Goal: Task Accomplishment & Management: Manage account settings

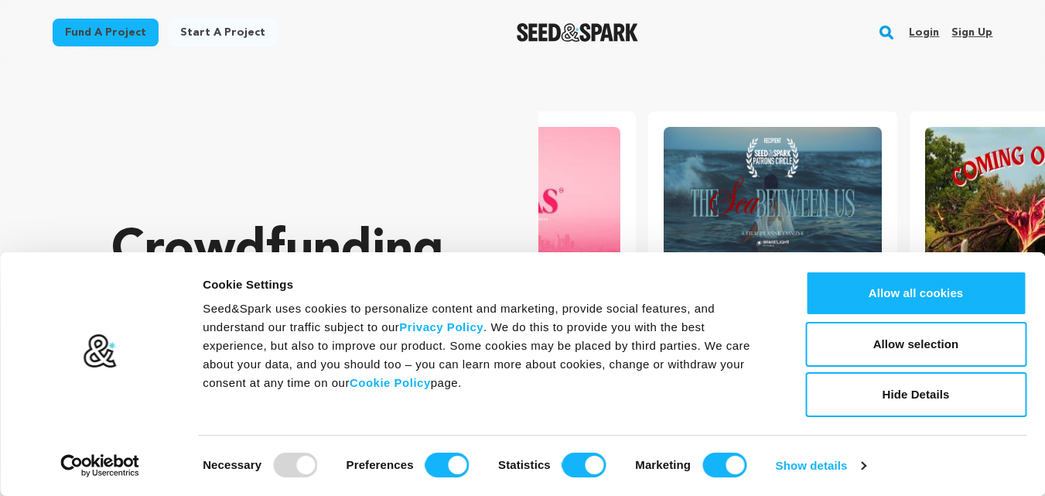
scroll to position [0, 274]
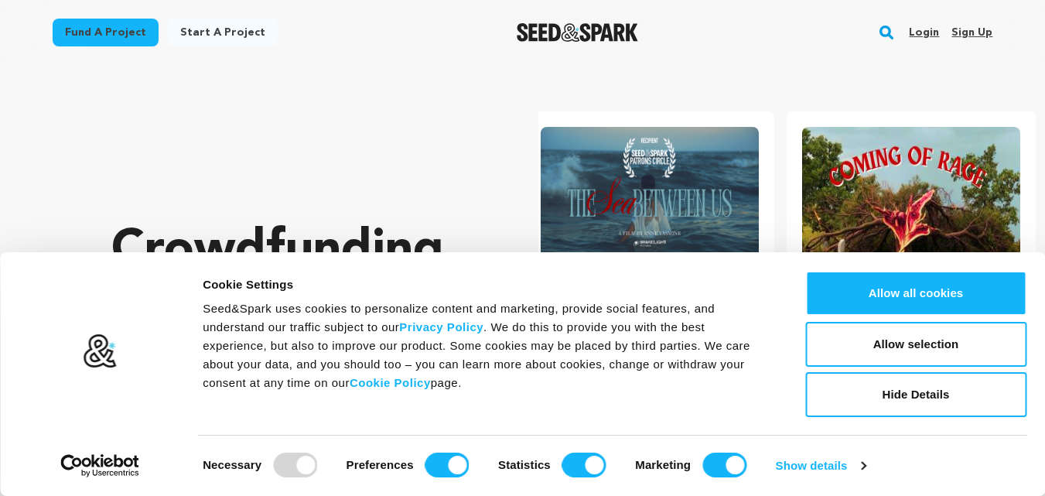
click at [966, 26] on link "Sign up" at bounding box center [972, 32] width 41 height 25
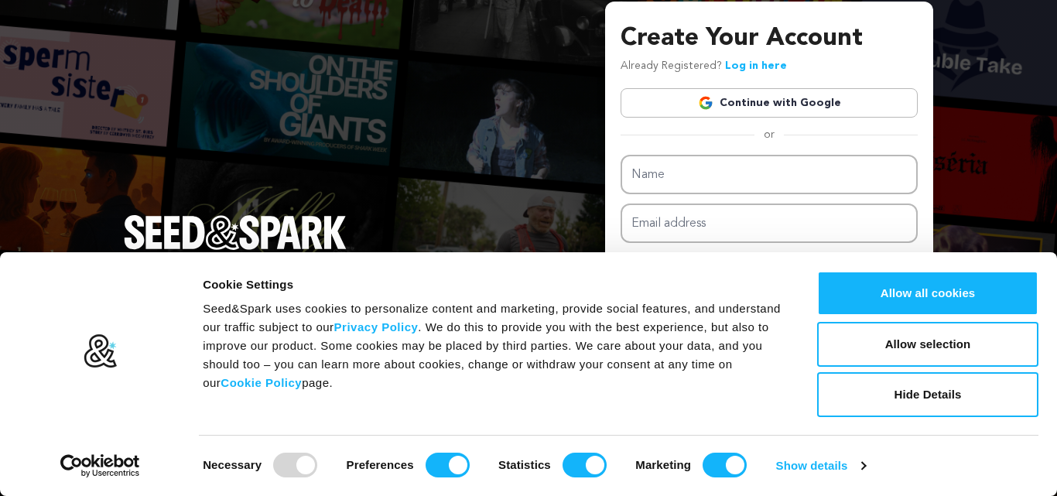
click at [807, 99] on link "Continue with Google" at bounding box center [769, 102] width 297 height 29
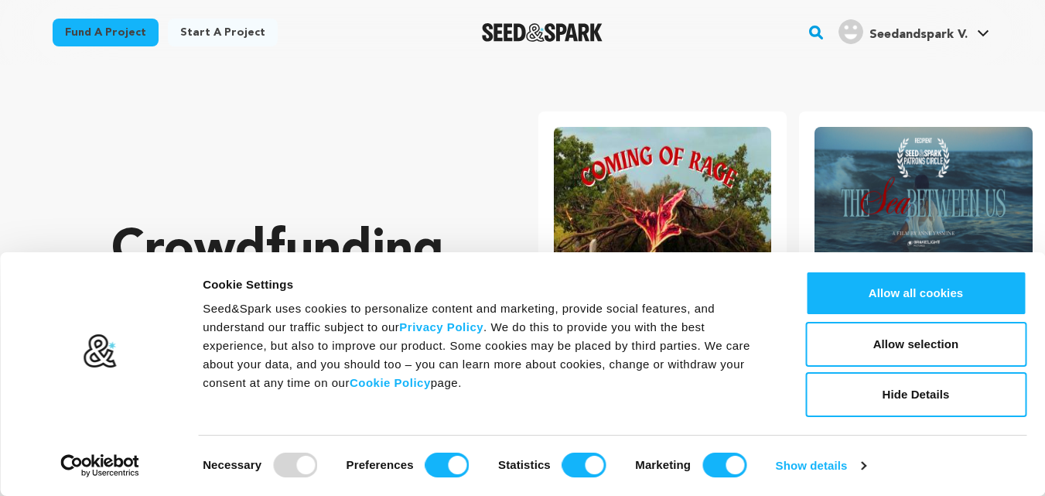
click at [916, 32] on span "Seedandspark V." at bounding box center [919, 35] width 98 height 12
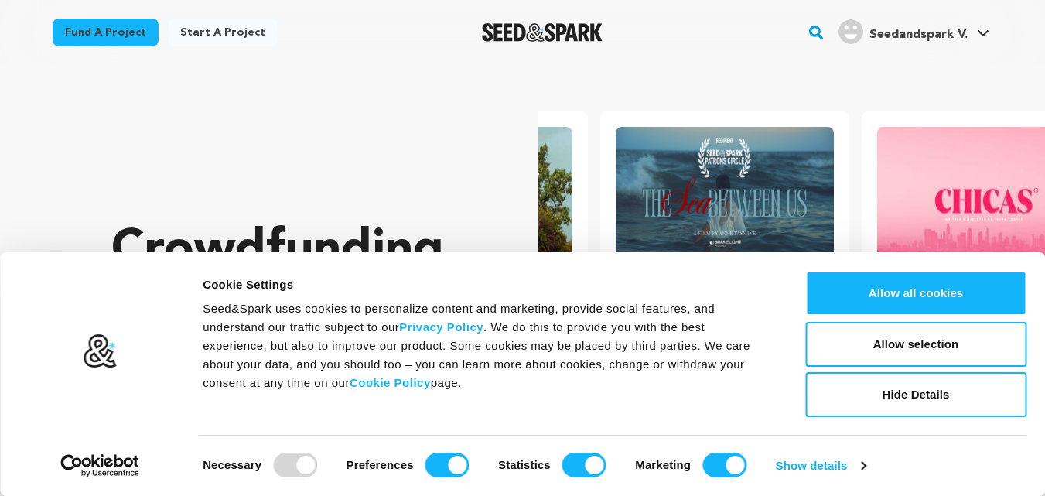
scroll to position [0, 274]
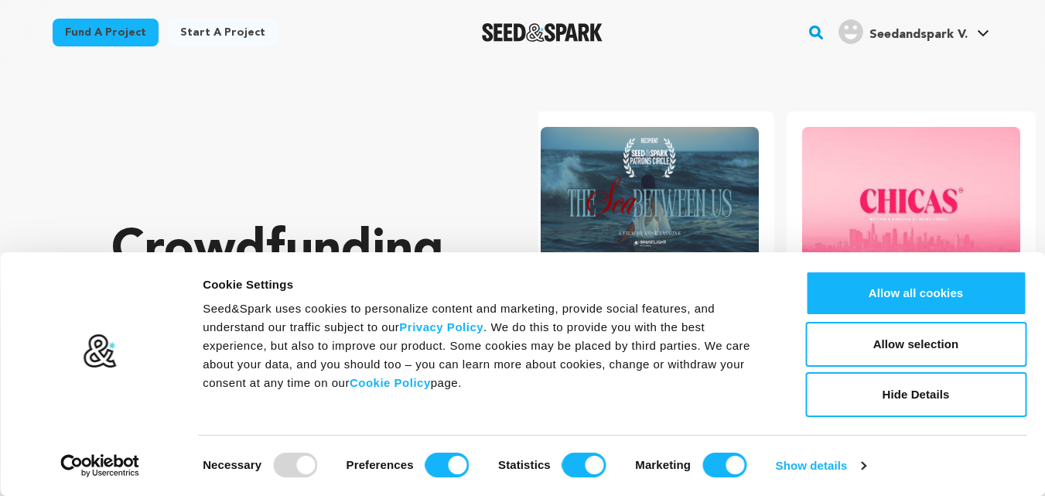
click at [976, 32] on link "Seedandspark V. Seedandspark V." at bounding box center [914, 30] width 157 height 28
click at [944, 36] on span "Seedandspark V." at bounding box center [919, 35] width 98 height 12
click at [990, 32] on icon at bounding box center [983, 33] width 12 height 8
click at [980, 32] on icon at bounding box center [983, 33] width 11 height 6
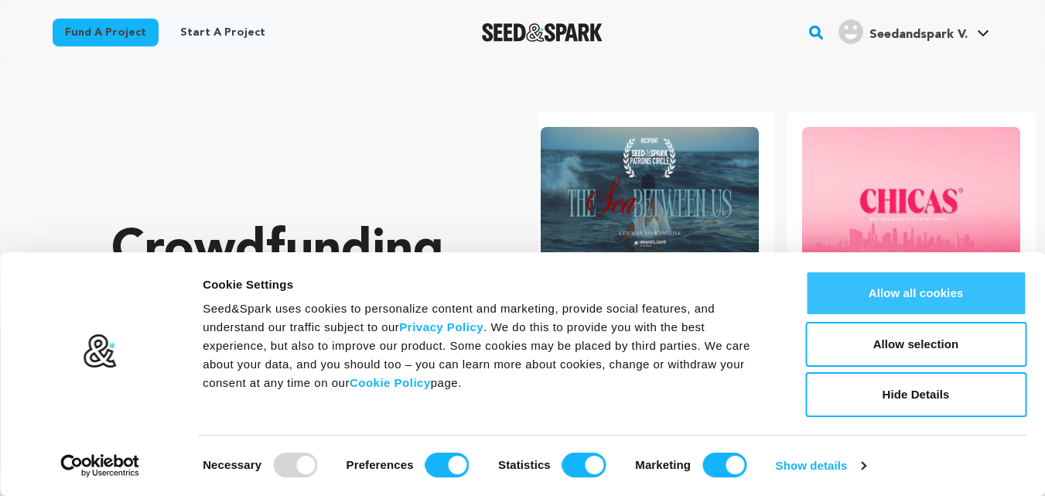
click at [922, 294] on button "Allow all cookies" at bounding box center [916, 293] width 221 height 45
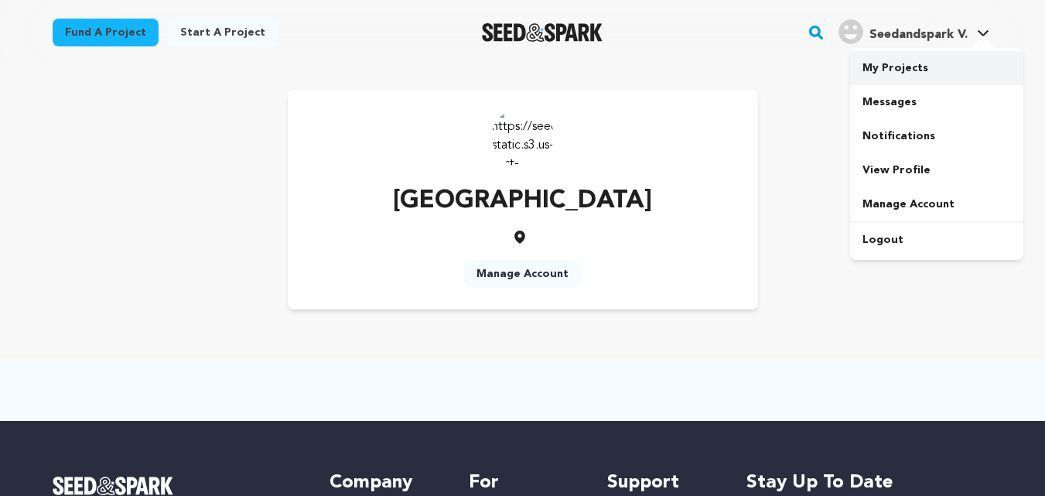
click at [897, 75] on link "My Projects" at bounding box center [936, 68] width 173 height 34
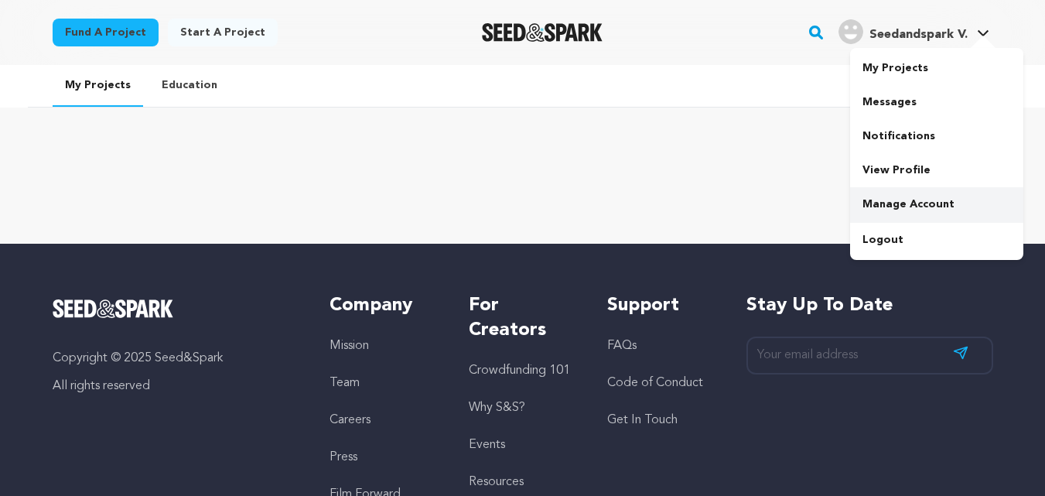
click at [895, 201] on link "Manage Account" at bounding box center [936, 204] width 173 height 34
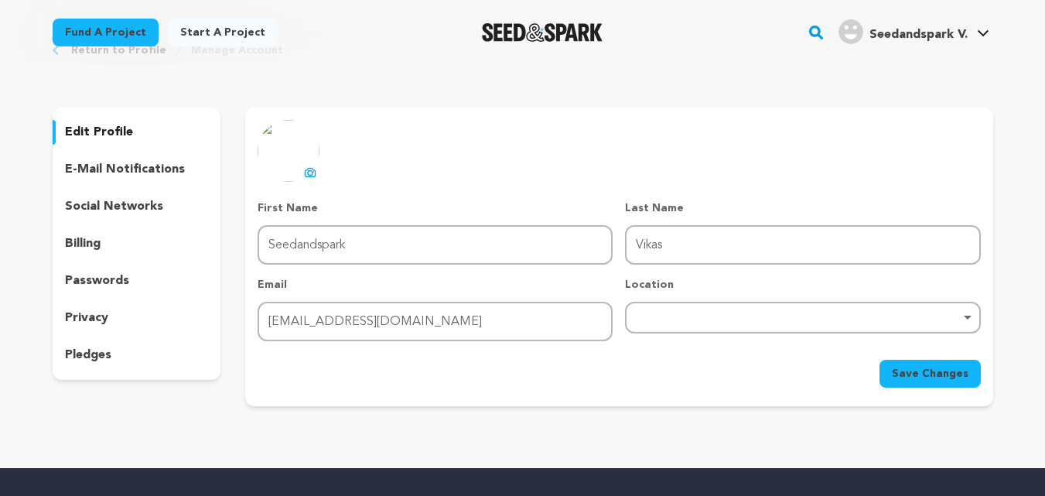
scroll to position [155, 0]
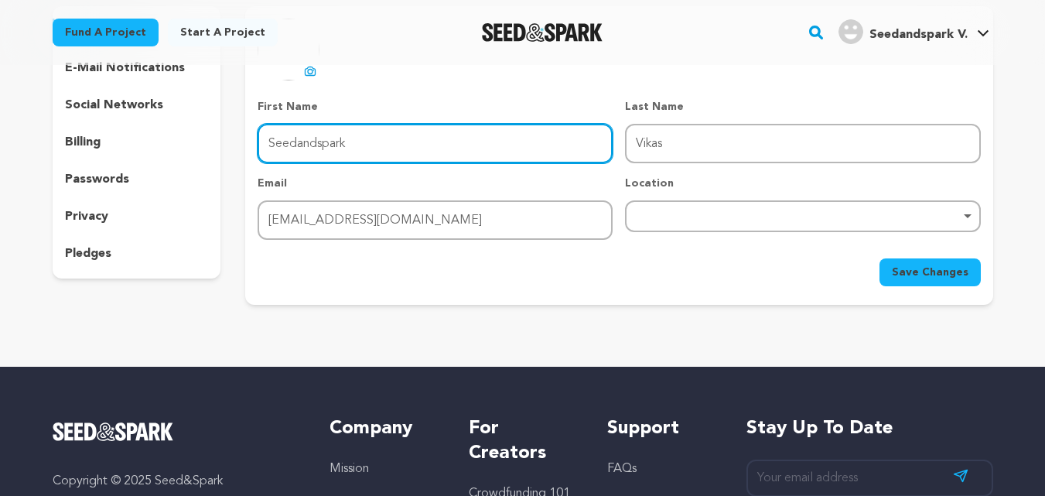
click at [337, 142] on input "Seedandspark" at bounding box center [435, 143] width 355 height 39
type input "Get Me"
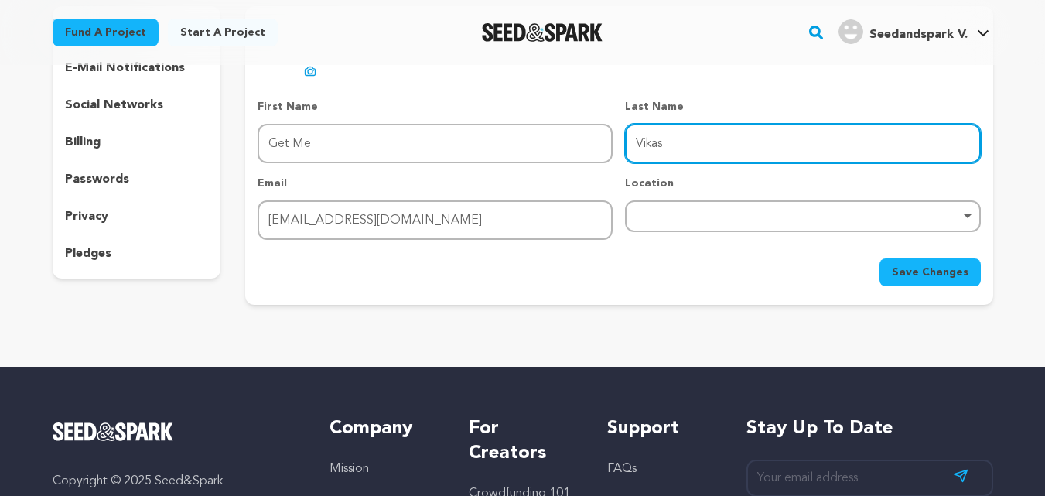
click at [655, 160] on input "Vikas" at bounding box center [802, 143] width 355 height 39
click at [689, 135] on input "Vikas" at bounding box center [802, 143] width 355 height 39
type input "Up Ads"
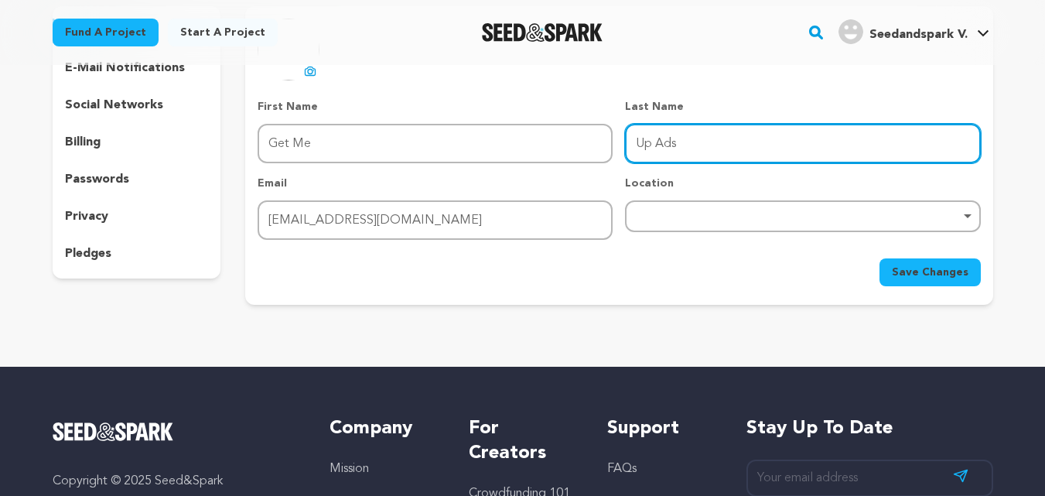
click at [704, 210] on div "Remove item" at bounding box center [802, 216] width 355 height 32
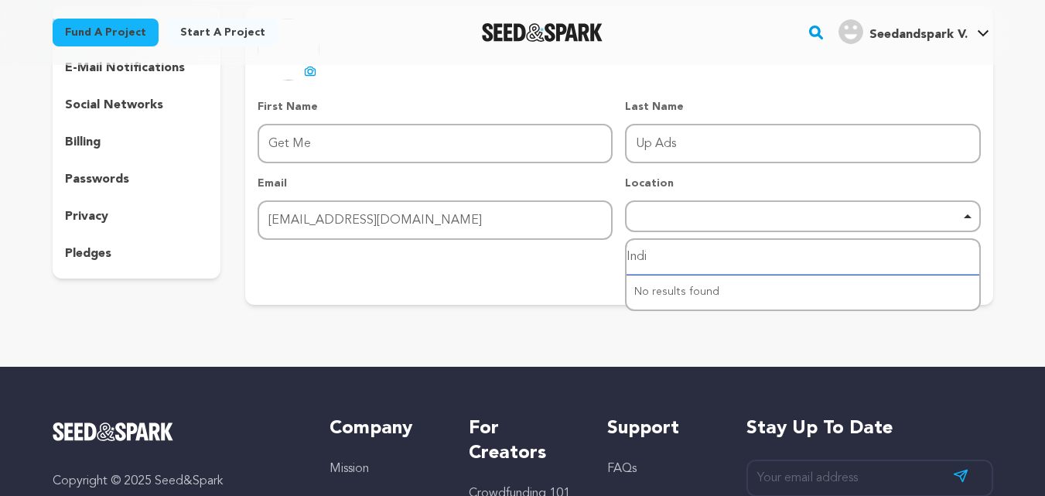
type input "India"
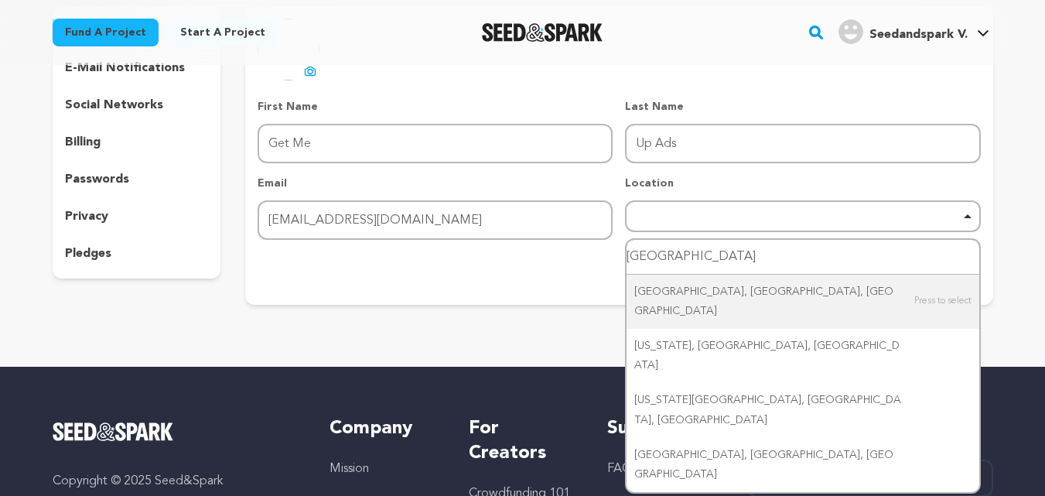
click at [697, 252] on input "India" at bounding box center [803, 257] width 352 height 35
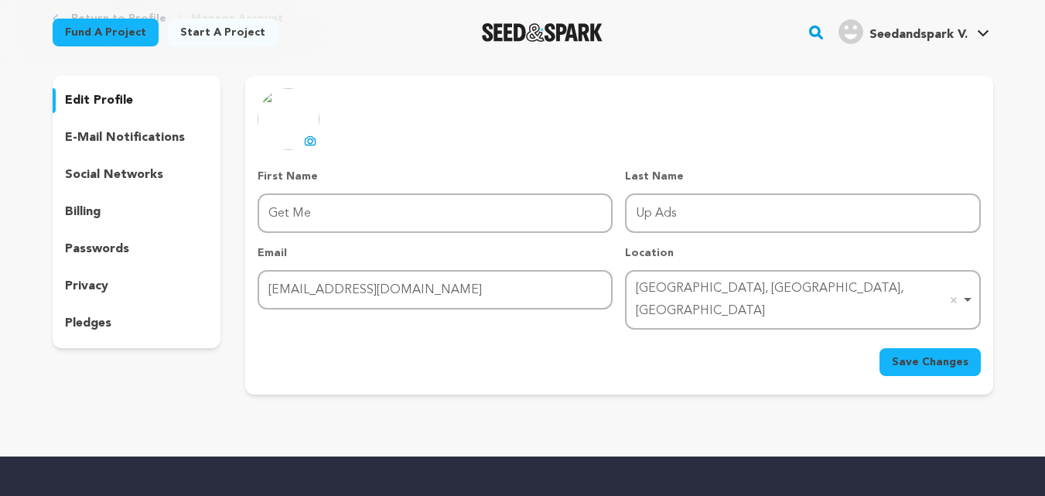
scroll to position [0, 0]
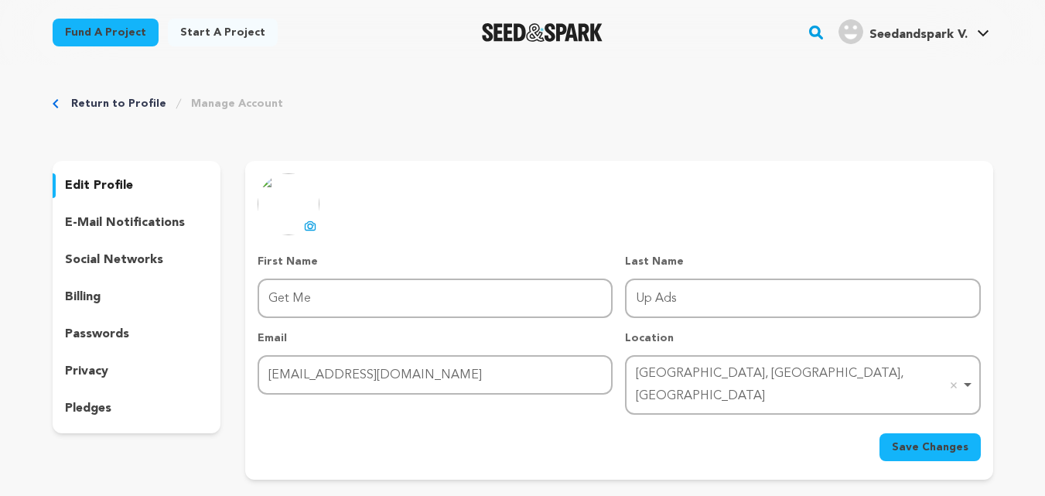
click at [938, 440] on span "Save Changes" at bounding box center [930, 447] width 77 height 15
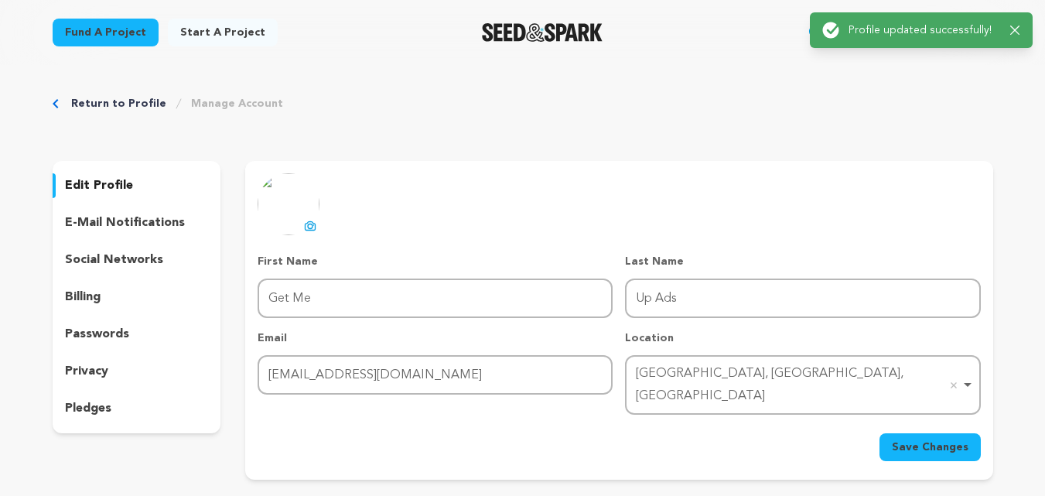
click at [101, 251] on p "social networks" at bounding box center [114, 260] width 98 height 19
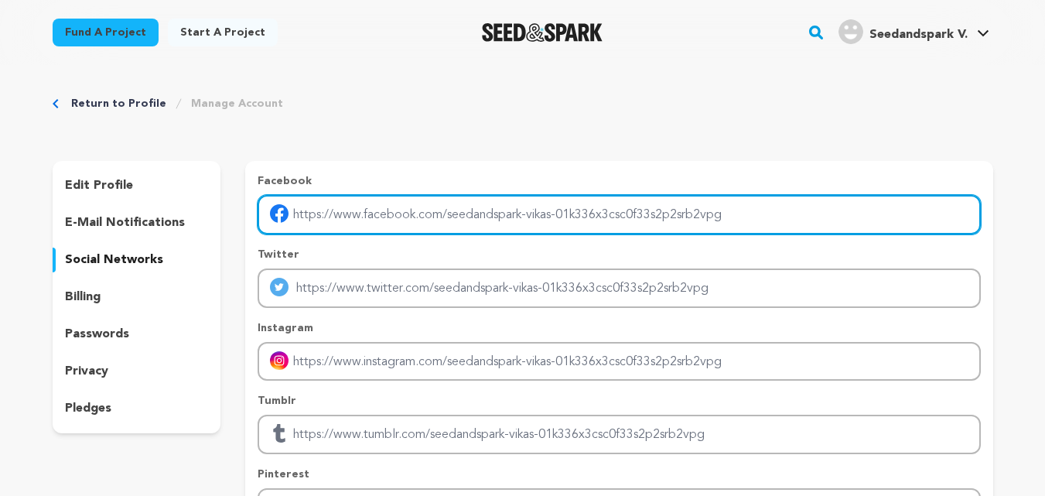
click at [347, 222] on input "Enter facebook profile link" at bounding box center [619, 214] width 723 height 39
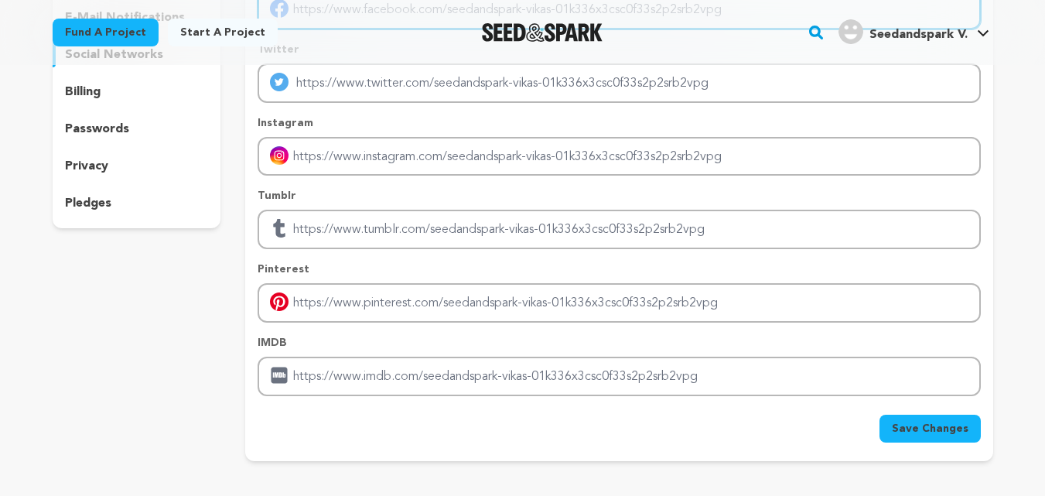
scroll to position [232, 0]
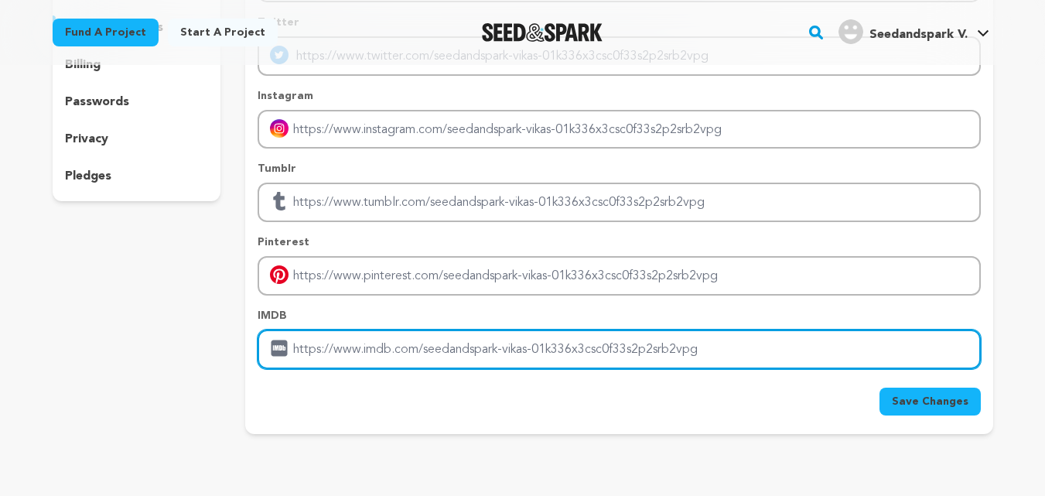
click at [351, 345] on input "Enter IMDB profile link" at bounding box center [619, 349] width 723 height 39
click at [376, 345] on input "Enter IMDB profile link" at bounding box center [619, 349] width 723 height 39
paste input "https://www.getmeupads.in/mumbai"
type input "https://www.getmeupads.in/mumbai"
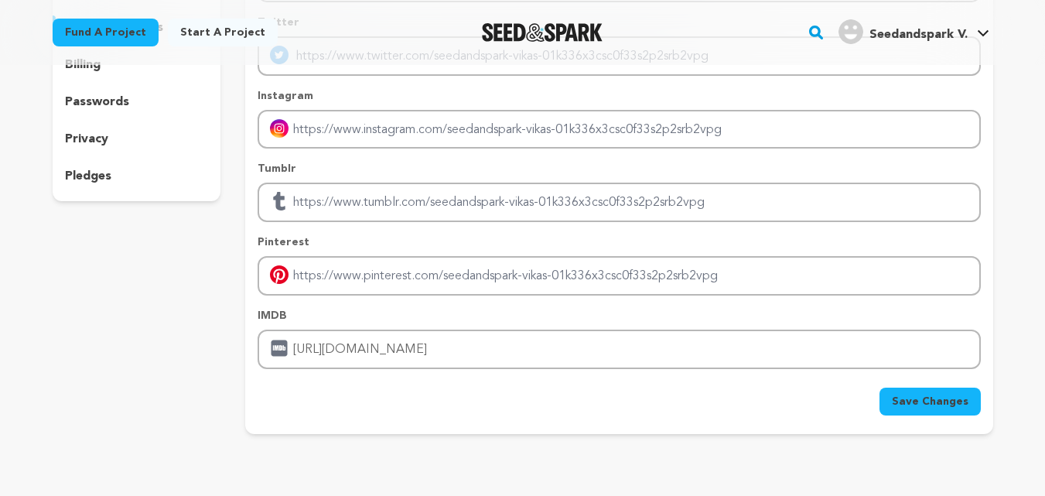
click at [939, 401] on span "Save Changes" at bounding box center [930, 401] width 77 height 15
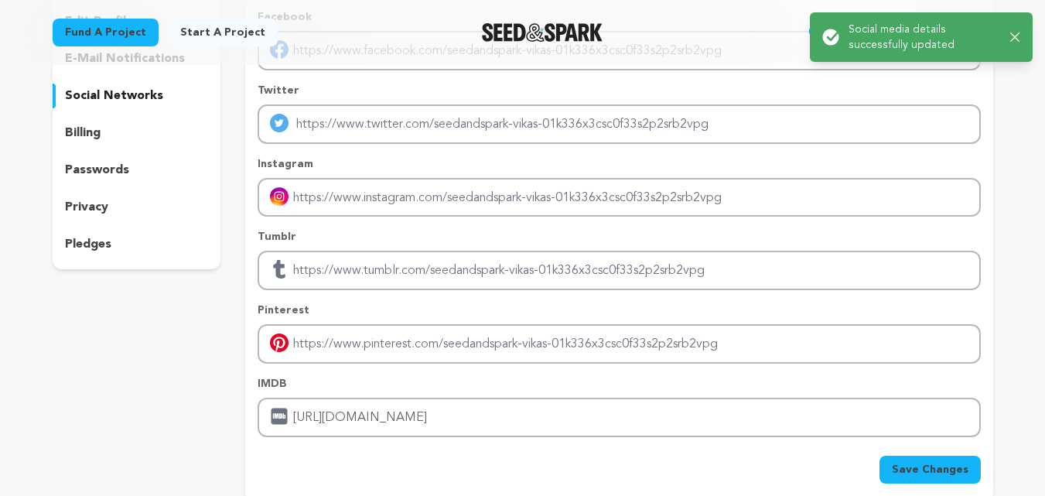
scroll to position [77, 0]
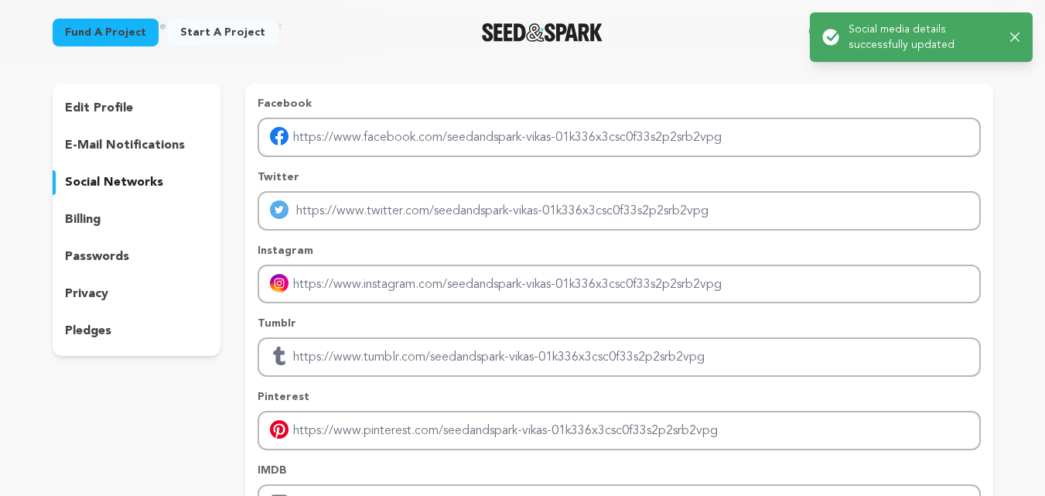
click at [101, 145] on p "e-mail notifications" at bounding box center [125, 145] width 120 height 19
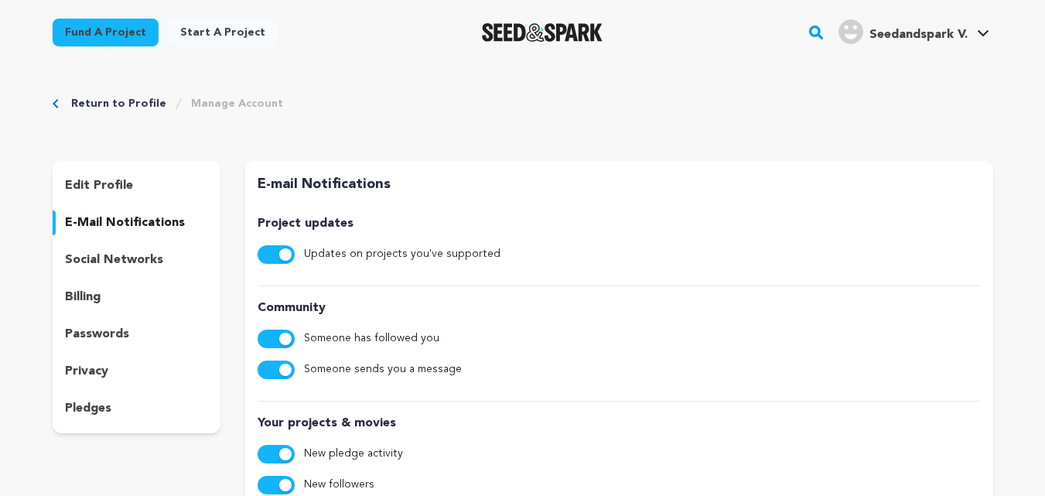
click at [85, 188] on p "edit profile" at bounding box center [99, 185] width 68 height 19
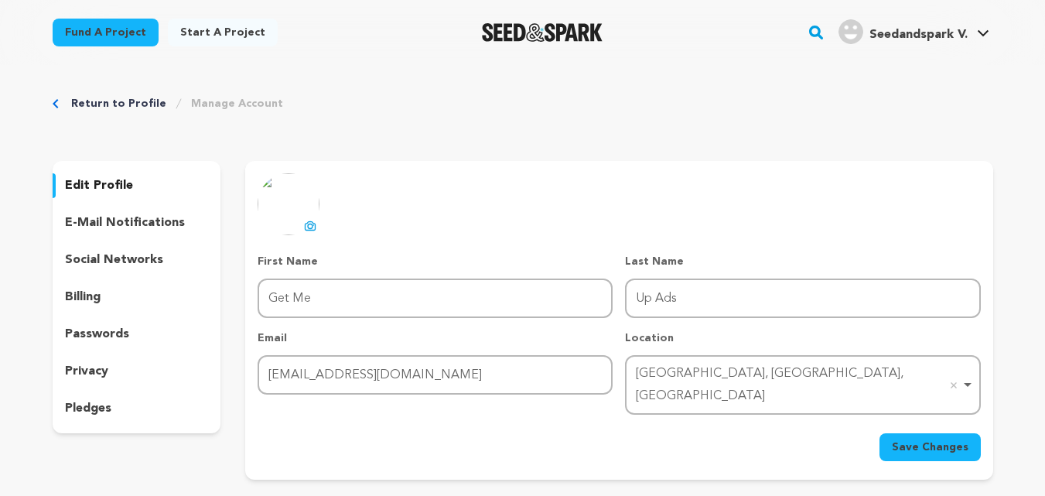
click at [301, 213] on img at bounding box center [289, 204] width 62 height 62
click at [306, 220] on icon at bounding box center [310, 226] width 12 height 12
click at [914, 440] on span "Save Changes" at bounding box center [930, 447] width 77 height 15
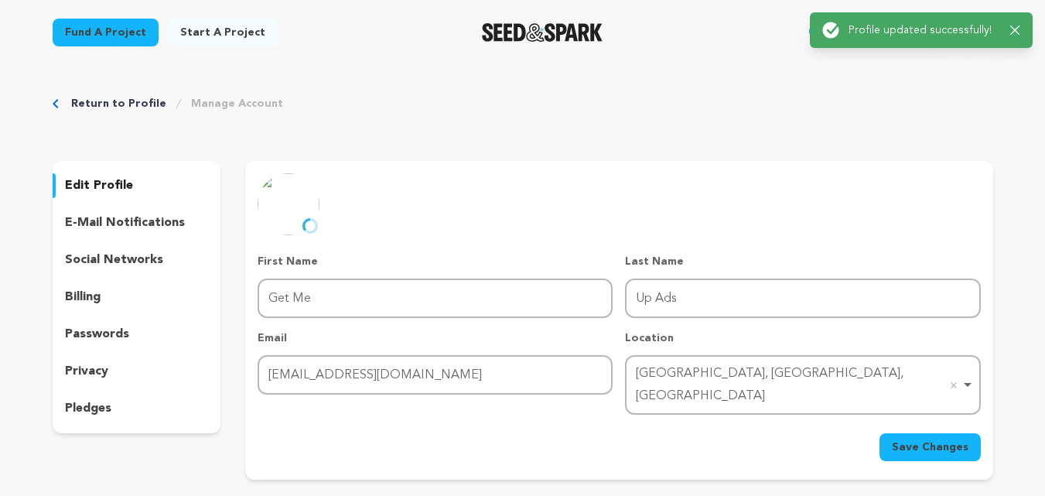
click at [1021, 30] on div "Success: Info: Warning: Error: Profile updated successfully! Close notification" at bounding box center [921, 30] width 223 height 36
click at [1018, 31] on icon "button" at bounding box center [1016, 31] width 10 height 10
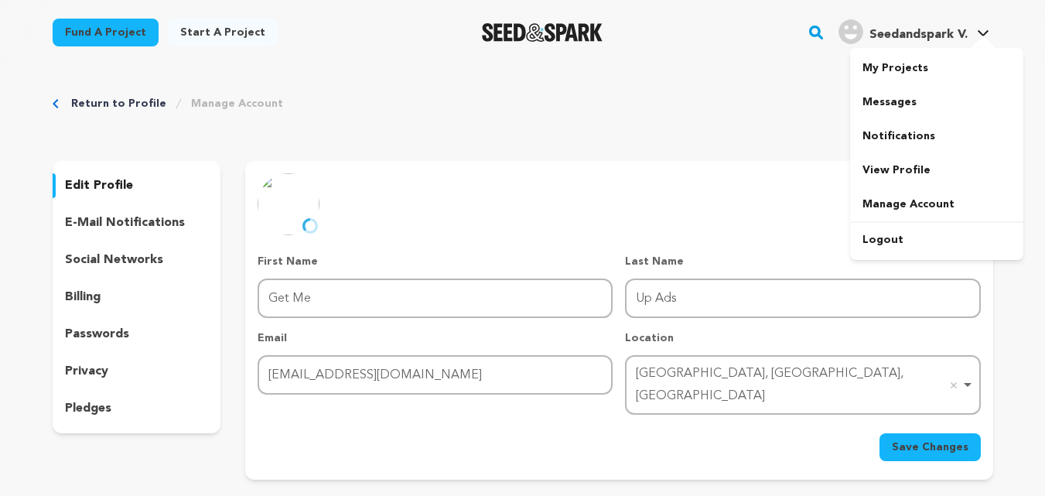
click at [938, 41] on main "Success: Info: Warning: Error: Profile updated successfully! Close notification" at bounding box center [522, 469] width 1045 height 939
click at [903, 178] on link "View Profile" at bounding box center [936, 170] width 173 height 34
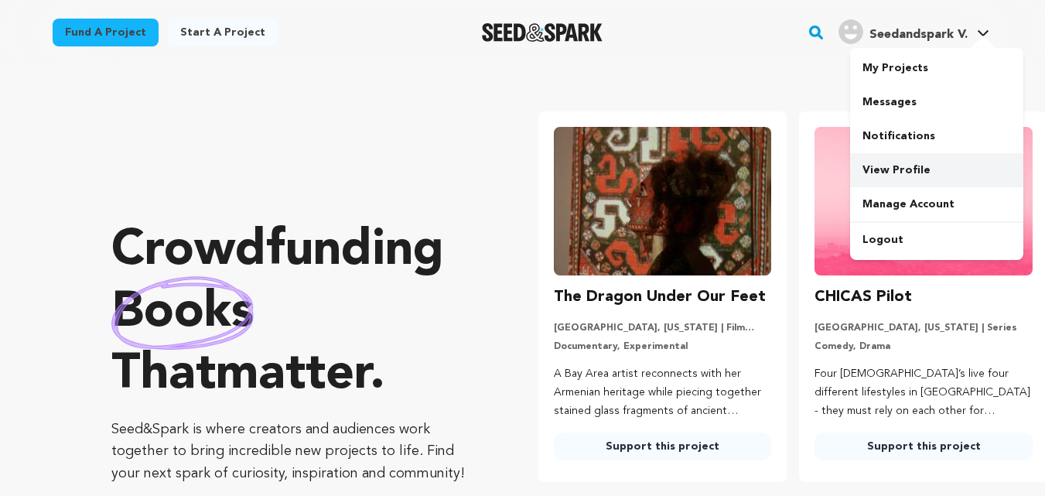
click at [901, 170] on link "View Profile" at bounding box center [936, 170] width 173 height 34
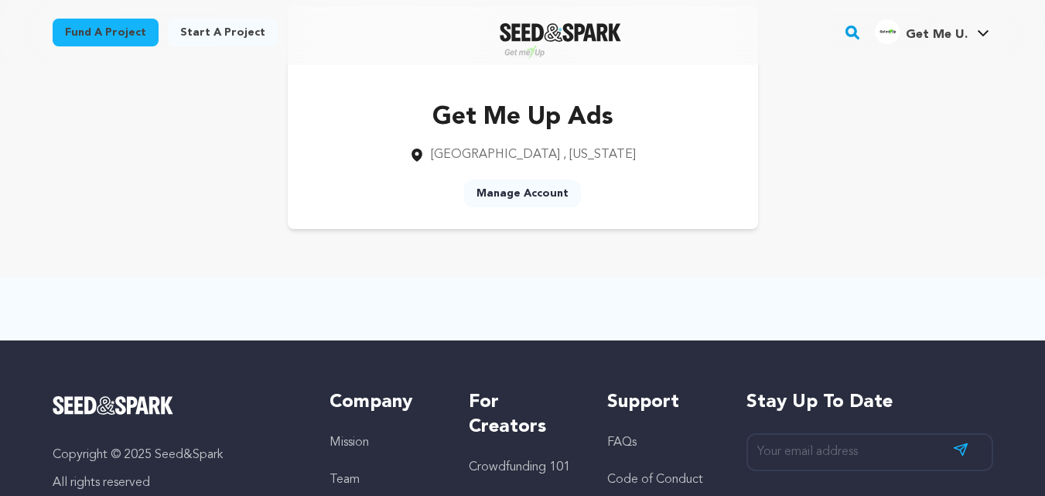
scroll to position [77, 0]
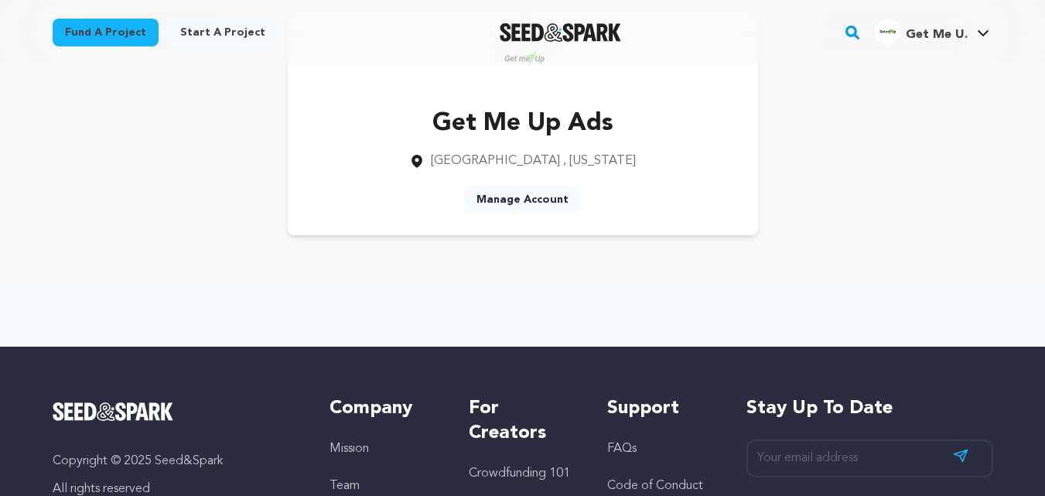
click at [512, 152] on span "[GEOGRAPHIC_DATA] , [US_STATE]" at bounding box center [533, 161] width 205 height 19
click at [546, 127] on p "Get Me Up Ads" at bounding box center [522, 123] width 227 height 37
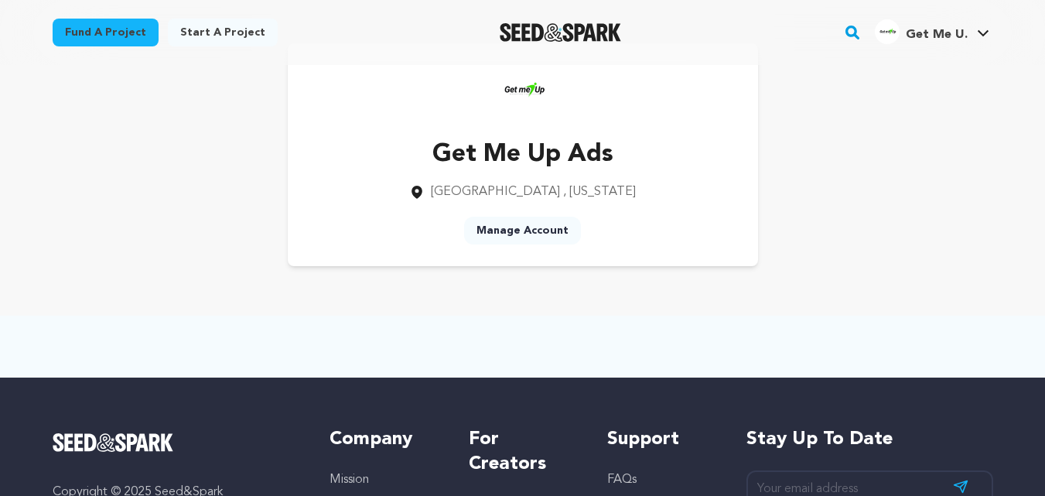
scroll to position [0, 0]
